Goal: Check status

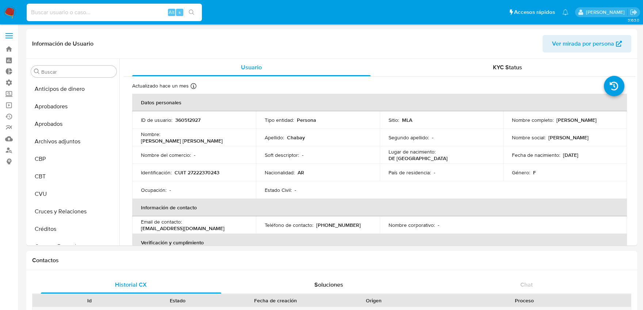
select select "10"
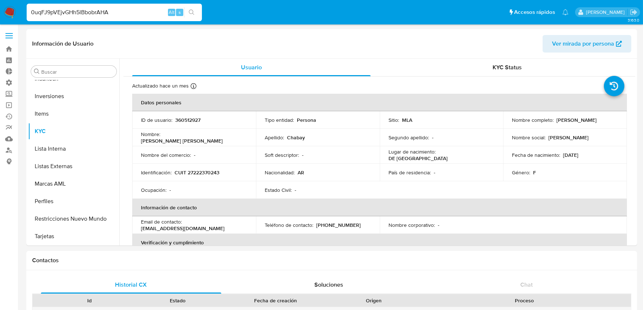
type input "0uqFJ9pVEjvGHh5lBbobrAHA"
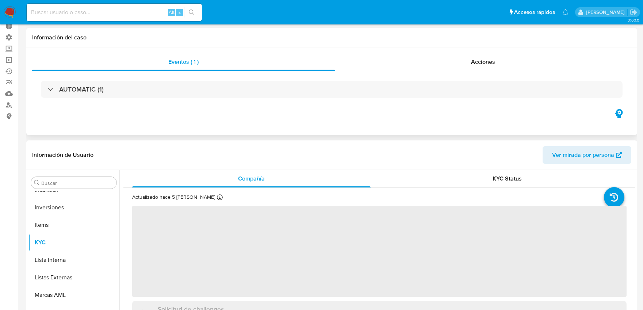
scroll to position [122, 0]
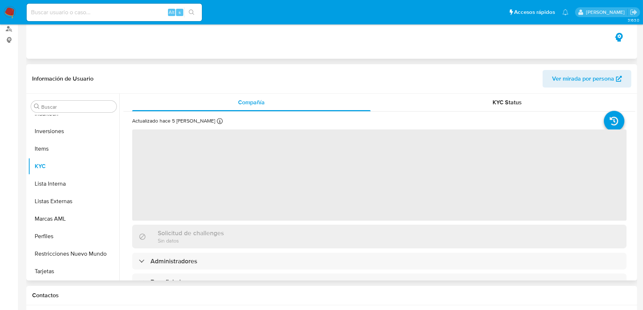
select select "10"
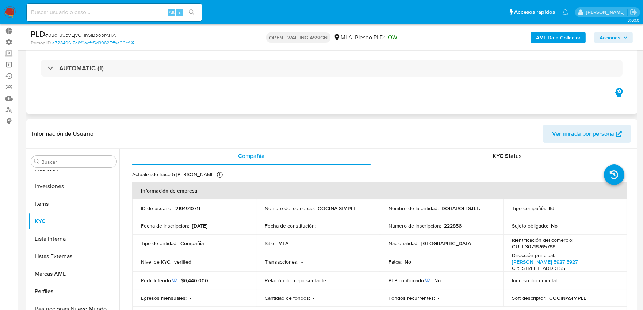
scroll to position [0, 0]
click at [188, 209] on p "2194910711" at bounding box center [187, 210] width 25 height 7
click at [188, 208] on p "2194910711" at bounding box center [187, 210] width 25 height 7
copy p "2194910711"
click at [136, 10] on input at bounding box center [114, 12] width 175 height 9
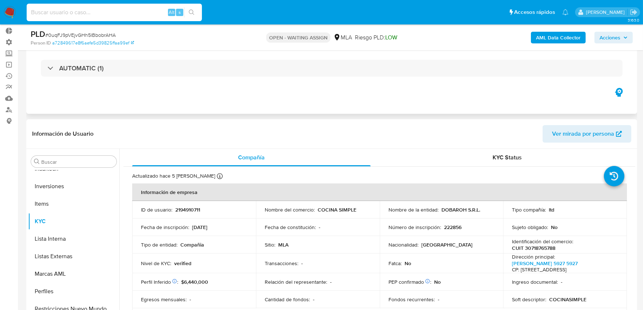
paste input "cqKW2U5bc6FYT2EpruJGjBHo"
type input "cqKW2U5bc6FYT2EpruJGjBHo"
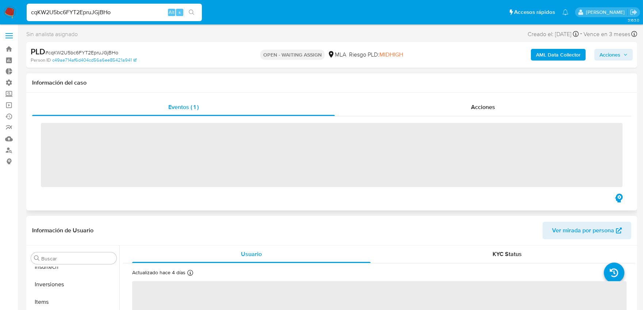
scroll to position [396, 0]
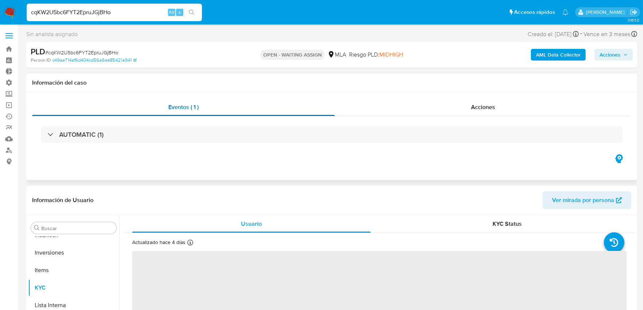
select select "10"
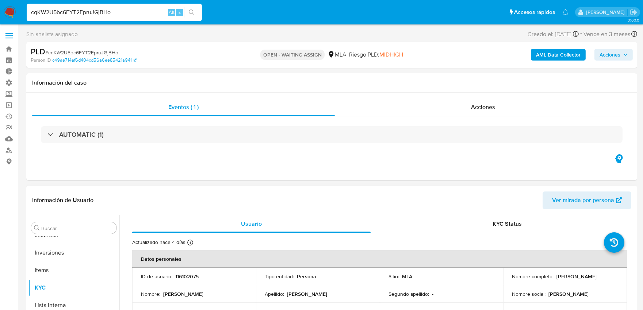
click at [187, 277] on p "116102075" at bounding box center [186, 277] width 23 height 7
copy p "116102075"
drag, startPoint x: 135, startPoint y: 12, endPoint x: 0, endPoint y: 7, distance: 135.3
click at [0, 7] on nav "Pausado Ver notificaciones cqKW2U5bc6FYT2EpruJGjBHo Alt s Accesos rápidos Presi…" at bounding box center [321, 12] width 643 height 24
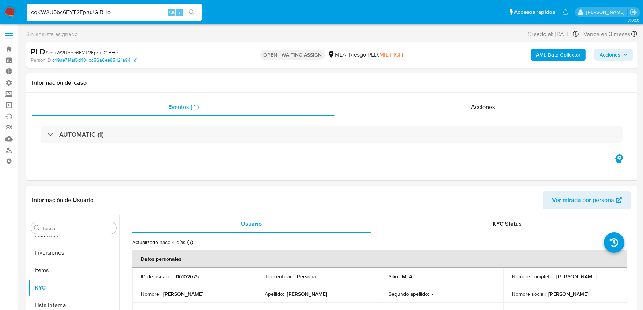
paste input "KHFRjAbyIeb7z0sMQbJYM2xW"
type input "KHFRjAbyIeb7z0sMQbJYM2xW"
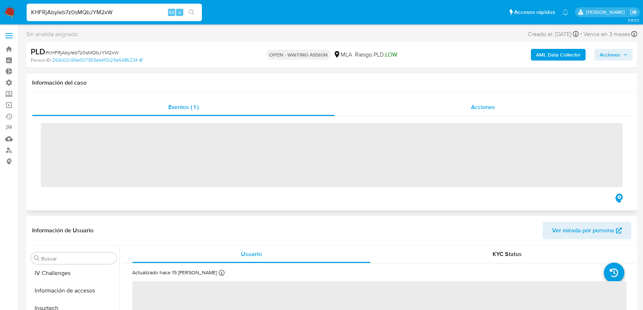
scroll to position [396, 0]
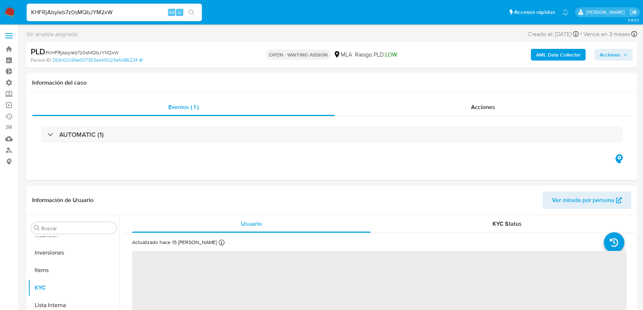
select select "10"
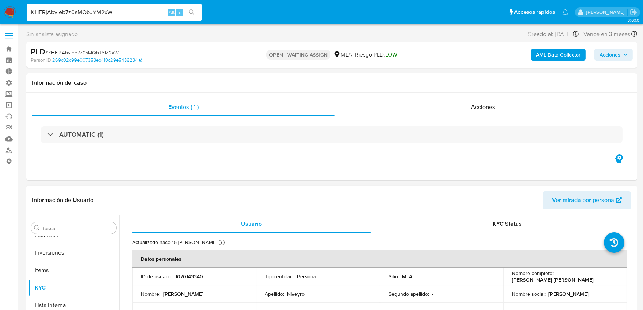
click at [195, 274] on p "1070143340" at bounding box center [189, 277] width 28 height 7
copy p "1070143340"
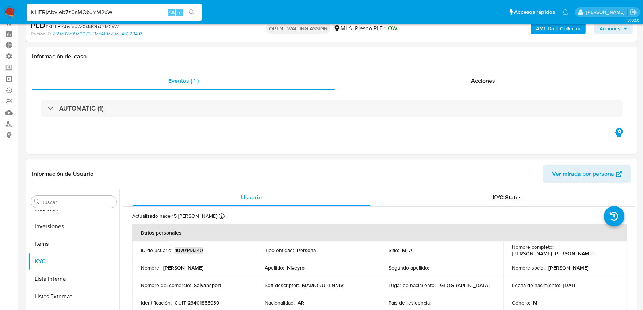
scroll to position [41, 0]
